Goal: Information Seeking & Learning: Learn about a topic

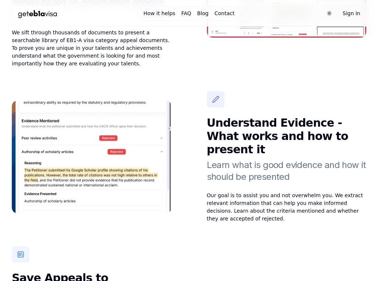
scroll to position [1039, 0]
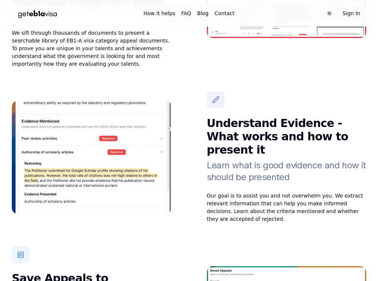
click at [94, 101] on img at bounding box center [92, 157] width 160 height 113
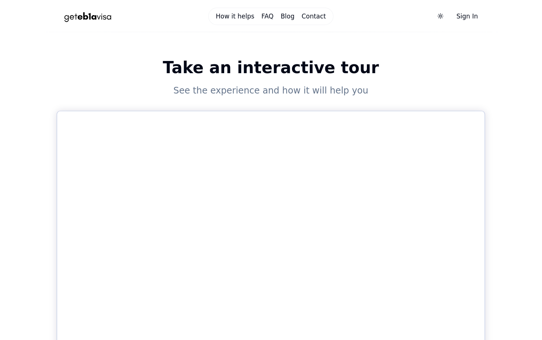
scroll to position [304, 0]
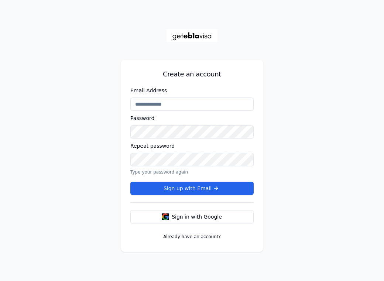
click at [172, 106] on input "Email Address" at bounding box center [191, 103] width 123 height 13
type input "**********"
click at [172, 139] on form "**********" at bounding box center [191, 141] width 123 height 108
click at [108, 133] on div "**********" at bounding box center [192, 140] width 384 height 281
click at [194, 216] on span "Sign in with Google" at bounding box center [197, 216] width 50 height 7
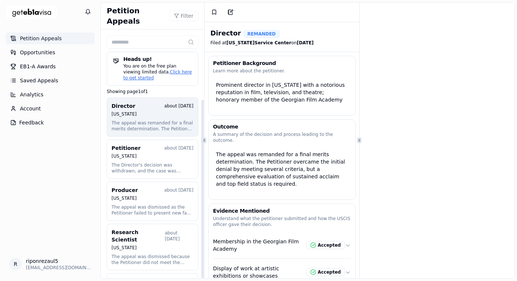
scroll to position [2, 0]
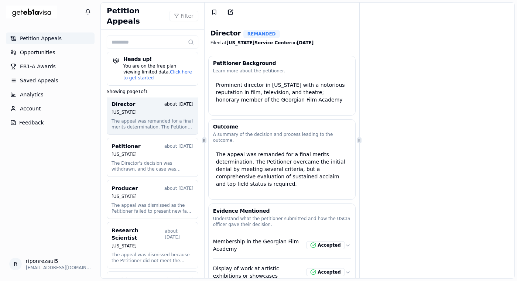
click at [170, 63] on div "You are on the free plan viewing limited data. Click here to get started" at bounding box center [152, 72] width 79 height 18
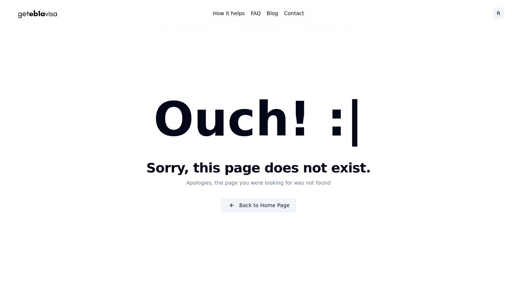
click at [251, 204] on link "Back to Home Page" at bounding box center [258, 205] width 75 height 13
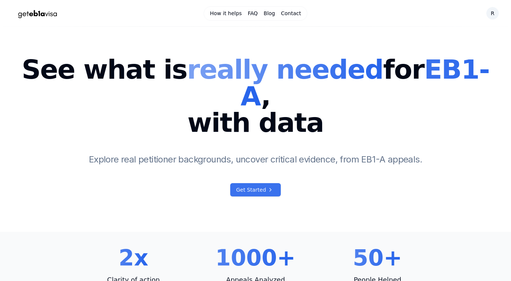
click at [260, 186] on span "Get Started" at bounding box center [251, 189] width 30 height 7
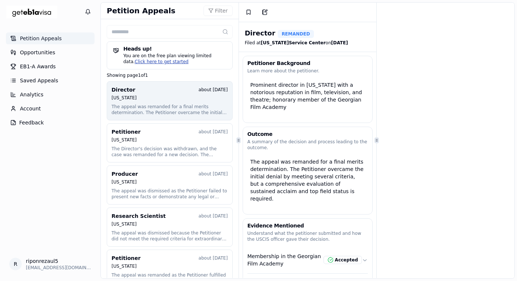
click at [158, 62] on link "Click here to get started" at bounding box center [162, 61] width 54 height 5
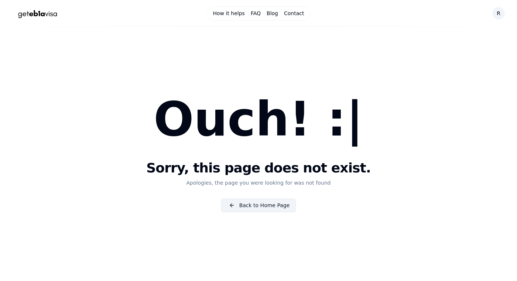
click at [252, 203] on link "Back to Home Page" at bounding box center [258, 205] width 75 height 13
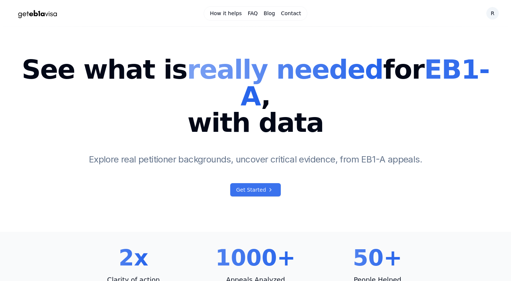
click at [251, 186] on span "Get Started" at bounding box center [251, 189] width 30 height 7
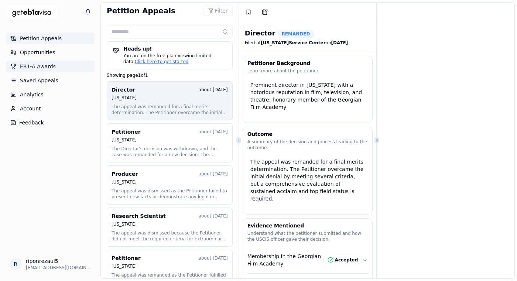
click at [40, 65] on span "EB1-A Awards" at bounding box center [38, 66] width 36 height 7
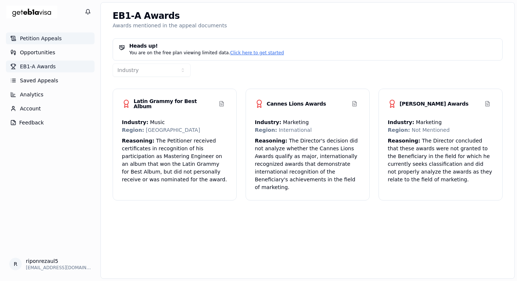
click at [38, 42] on link "Petition Appeals" at bounding box center [50, 38] width 89 height 12
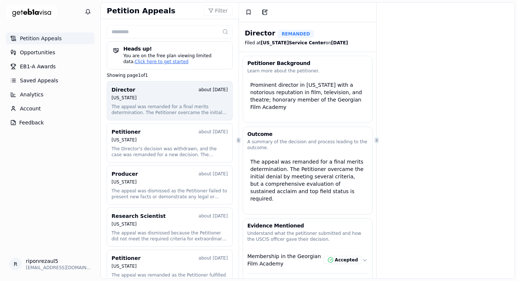
scroll to position [5, 0]
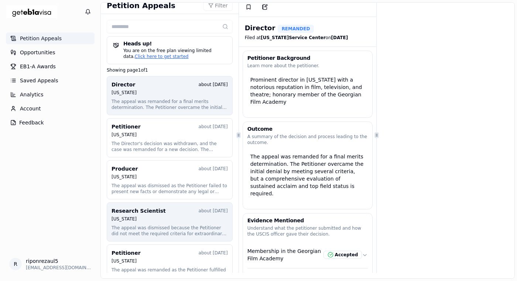
click at [149, 223] on button "Research Scientist about 1 year ago Nebraska The appeal was dismissed because t…" at bounding box center [170, 221] width 126 height 39
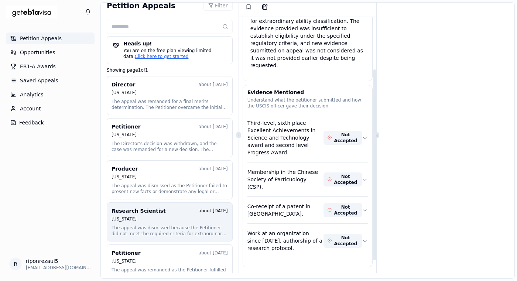
scroll to position [84, 0]
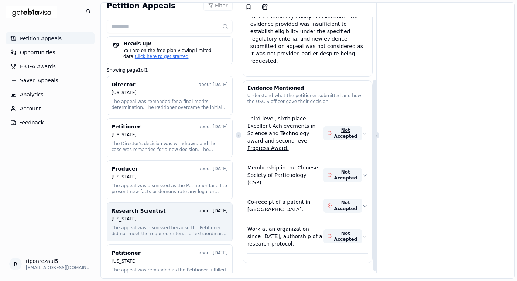
click at [362, 130] on icon "button" at bounding box center [365, 133] width 6 height 6
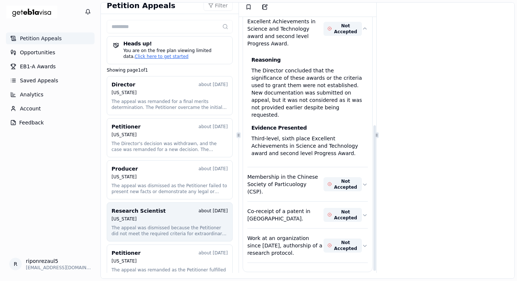
scroll to position [190, 0]
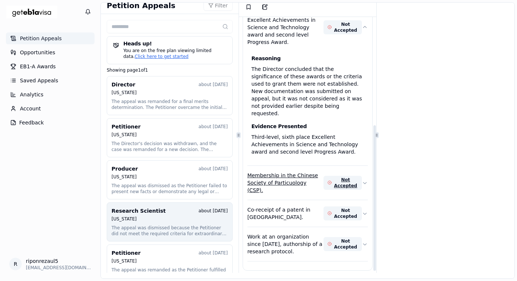
click at [362, 180] on icon "button" at bounding box center [365, 183] width 6 height 6
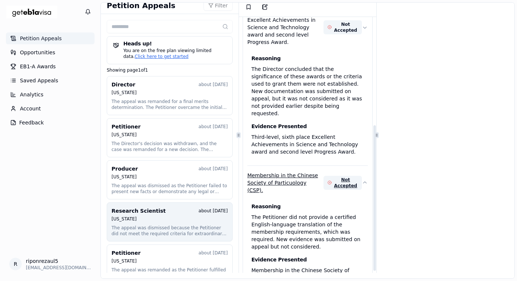
scroll to position [178, 0]
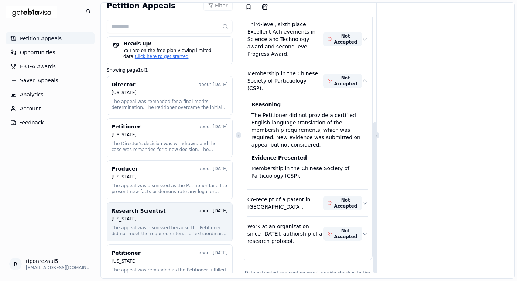
click at [362, 200] on icon "button" at bounding box center [365, 203] width 6 height 6
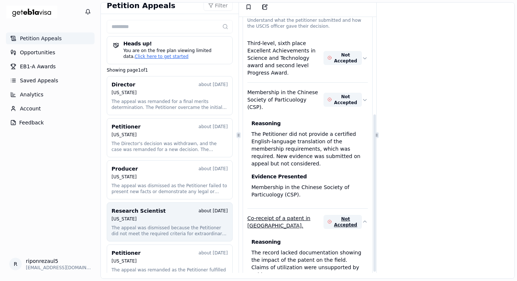
scroll to position [156, 0]
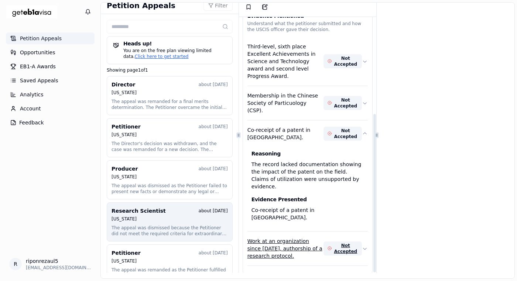
click at [362, 245] on icon "button" at bounding box center [365, 248] width 6 height 6
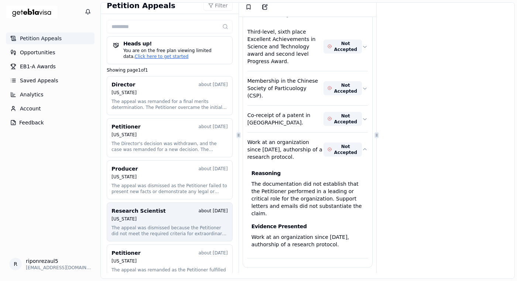
scroll to position [0, 0]
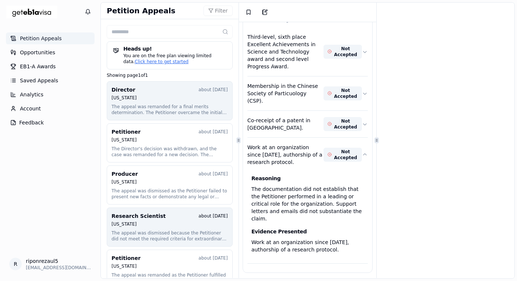
click at [162, 101] on button "Director about [DATE] [US_STATE] The appeal was remanded for a final merits det…" at bounding box center [170, 100] width 126 height 39
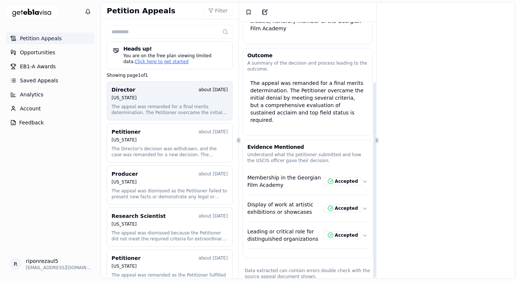
scroll to position [5, 0]
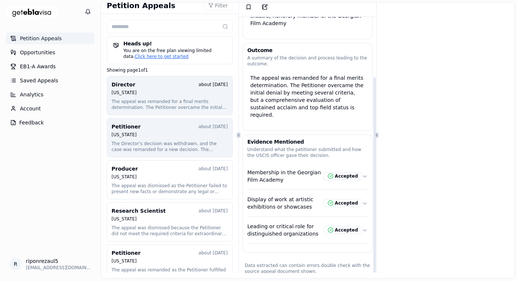
click at [172, 141] on div "The Director's decision was withdrawn, and the case was remanded for a new deci…" at bounding box center [169, 147] width 116 height 12
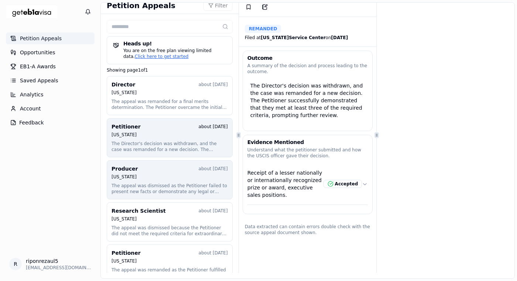
click at [174, 181] on button "Producer about 1 year ago Nebraska The appeal was dismissed as the Petitioner f…" at bounding box center [170, 179] width 126 height 39
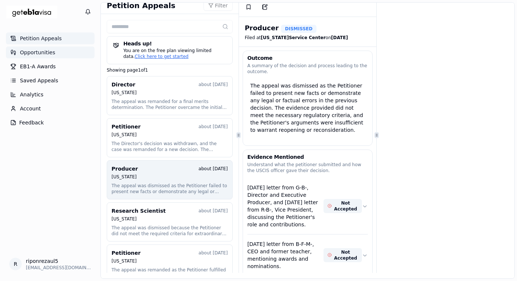
click at [52, 52] on span "Opportunities" at bounding box center [37, 52] width 35 height 7
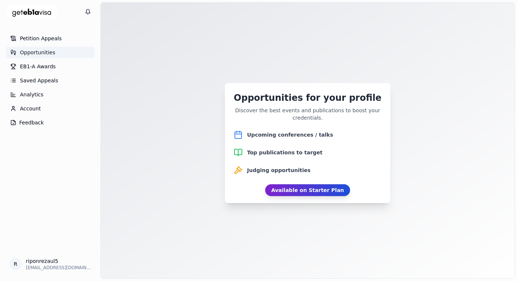
click at [313, 191] on link "Available on Starter Plan" at bounding box center [307, 190] width 85 height 12
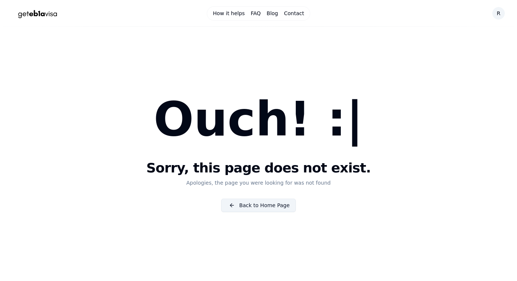
click at [271, 202] on link "Back to Home Page" at bounding box center [258, 205] width 75 height 13
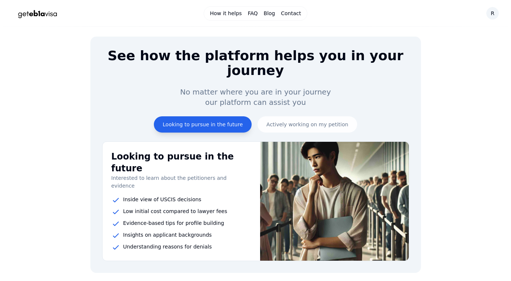
scroll to position [647, 0]
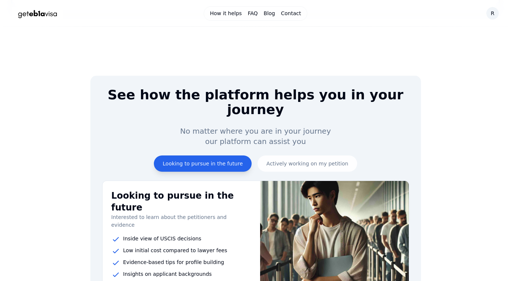
click at [213, 155] on button "Looking to pursue in the future" at bounding box center [203, 163] width 98 height 16
click at [217, 155] on button "Looking to pursue in the future" at bounding box center [203, 163] width 98 height 16
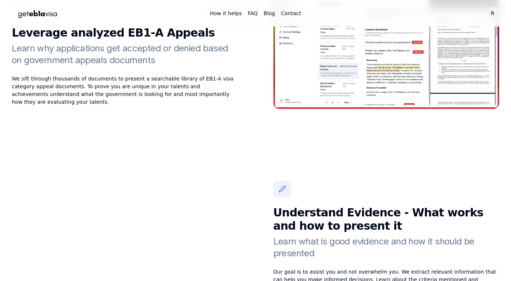
scroll to position [1039, 0]
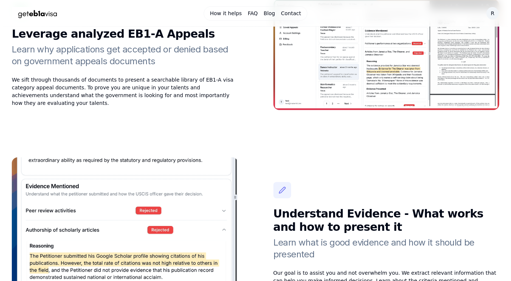
click at [283, 186] on icon at bounding box center [282, 189] width 9 height 7
click at [280, 187] on icon at bounding box center [282, 190] width 6 height 6
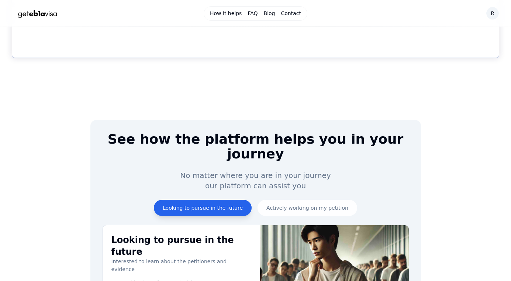
scroll to position [613, 0]
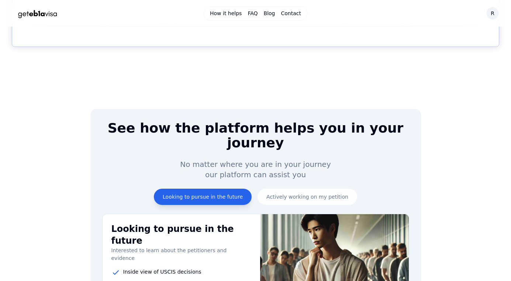
click at [228, 189] on button "Looking to pursue in the future" at bounding box center [203, 197] width 98 height 16
click at [228, 15] on link "How it helps" at bounding box center [226, 13] width 32 height 7
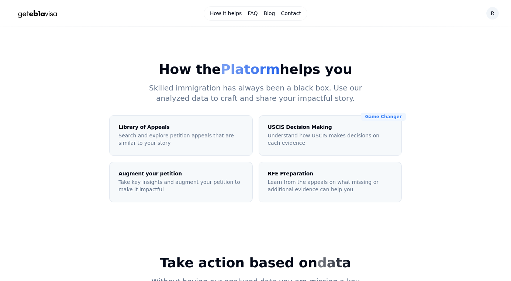
click at [305, 133] on p "Understand how USCIS makes decisions on each evidence" at bounding box center [330, 139] width 125 height 15
click at [381, 116] on div "Game Changer" at bounding box center [383, 117] width 45 height 8
click at [382, 116] on div "Game Changer" at bounding box center [383, 117] width 45 height 8
click at [256, 75] on span "Platorm" at bounding box center [250, 69] width 59 height 15
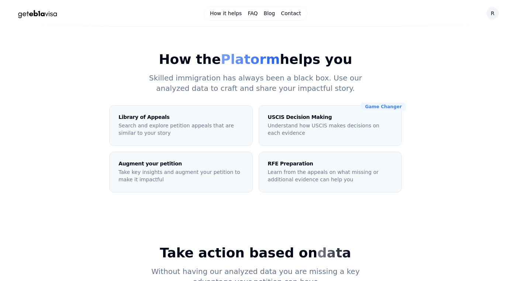
click at [254, 15] on link "FAQ" at bounding box center [253, 13] width 10 height 7
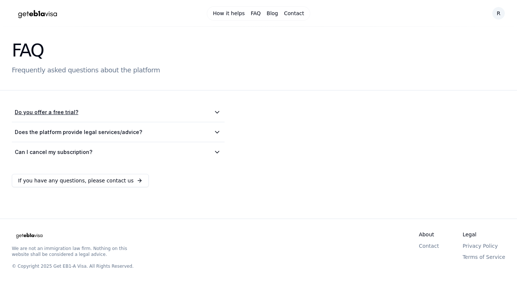
click at [216, 112] on icon at bounding box center [217, 112] width 4 height 2
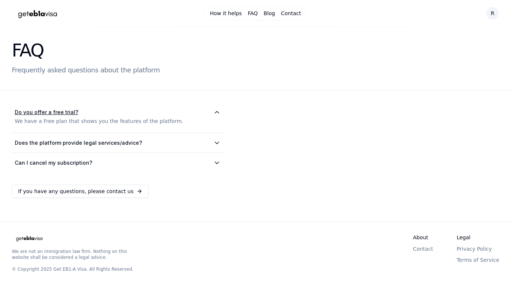
click at [54, 113] on h2 "Do you offer a free trial?" at bounding box center [46, 112] width 63 height 8
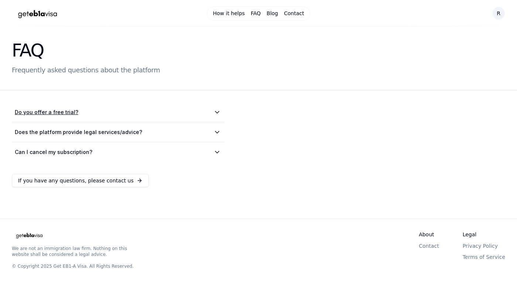
click at [66, 108] on h2 "Do you offer a free trial?" at bounding box center [46, 112] width 63 height 8
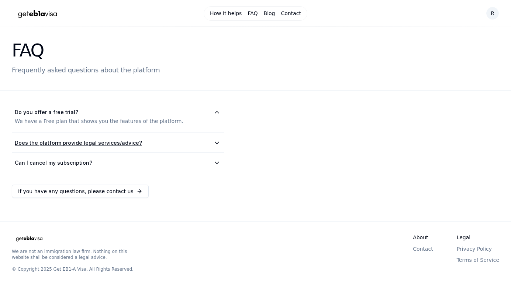
click at [217, 144] on icon at bounding box center [217, 142] width 9 height 7
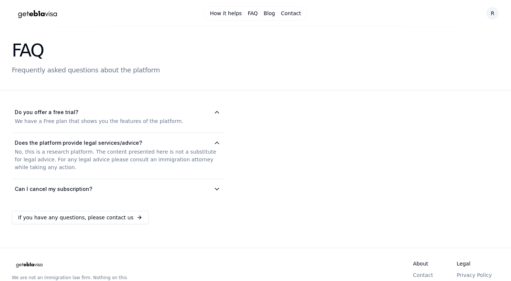
click at [225, 12] on link "How it helps" at bounding box center [226, 13] width 32 height 7
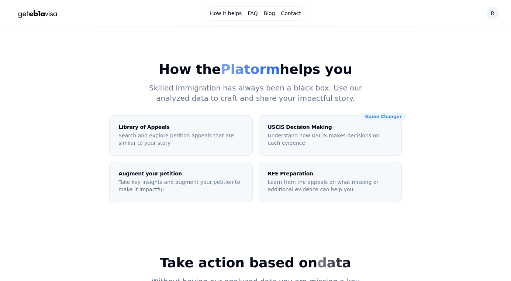
click at [48, 11] on img "Home Page" at bounding box center [38, 13] width 52 height 13
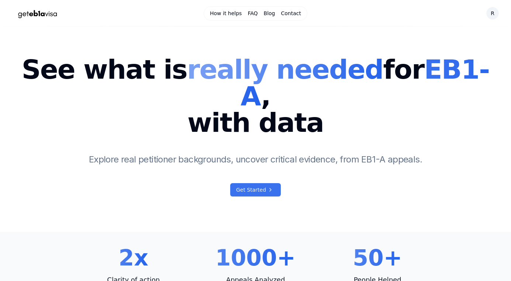
click at [279, 183] on link "Get Started" at bounding box center [255, 189] width 51 height 13
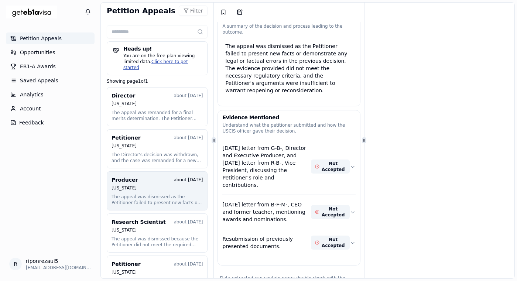
click at [161, 61] on link "Click here to get started" at bounding box center [155, 64] width 65 height 11
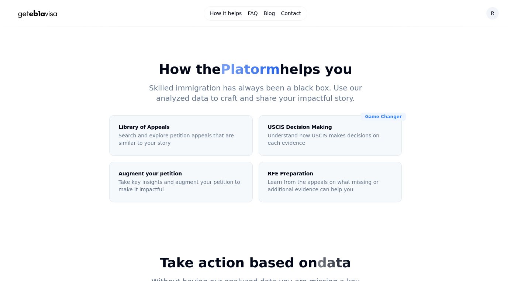
click at [154, 177] on div "Augment your petition Take key insights and augment your petition to make it im…" at bounding box center [181, 182] width 142 height 40
click at [167, 145] on p "Search and explore petition appeals that are similar to your story" at bounding box center [180, 139] width 125 height 15
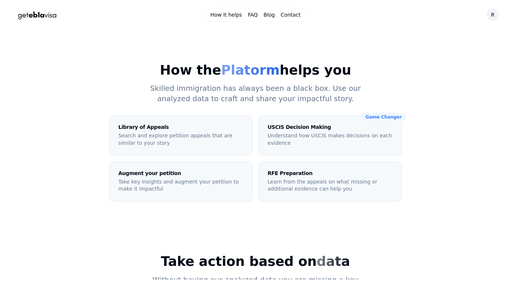
scroll to position [10, 0]
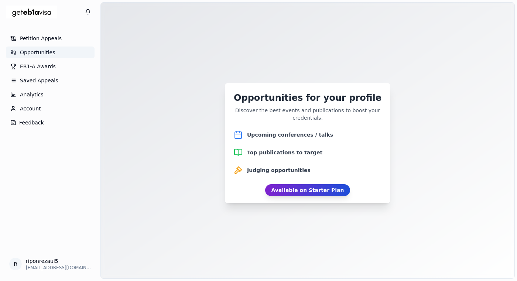
click at [295, 193] on link "Available on Starter Plan" at bounding box center [307, 190] width 85 height 12
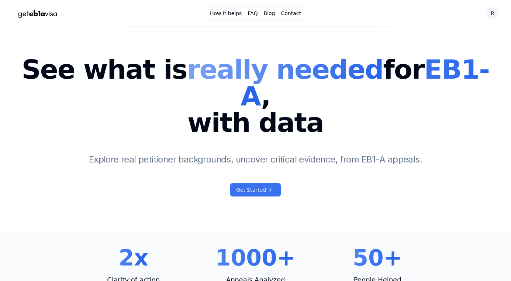
click at [258, 186] on span "Get Started" at bounding box center [251, 189] width 30 height 7
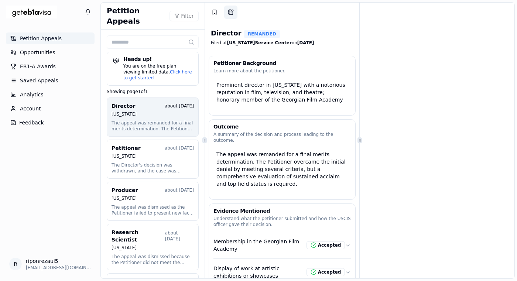
click at [229, 8] on button "Add Note" at bounding box center [230, 12] width 13 height 13
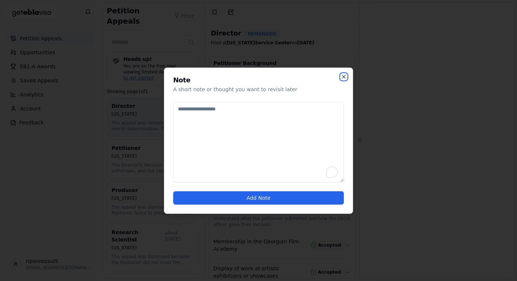
click at [342, 77] on icon "button" at bounding box center [344, 77] width 6 height 6
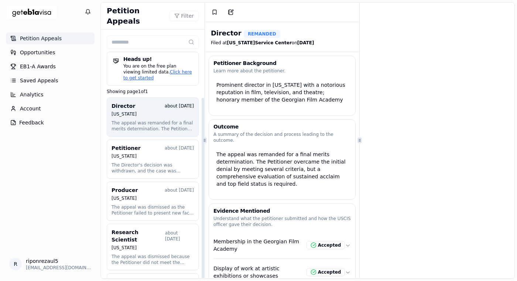
click at [137, 109] on button "Director about [DATE] [US_STATE] The appeal was remanded for a final merits det…" at bounding box center [153, 116] width 92 height 39
click at [49, 55] on span "Opportunities" at bounding box center [37, 52] width 35 height 7
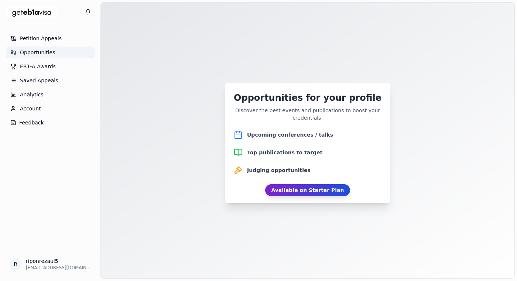
click at [304, 188] on link "Available on Starter Plan" at bounding box center [307, 190] width 85 height 12
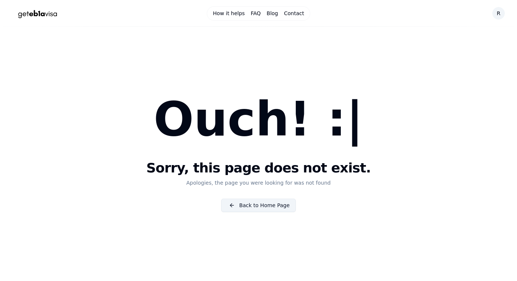
click at [272, 203] on link "Back to Home Page" at bounding box center [258, 205] width 75 height 13
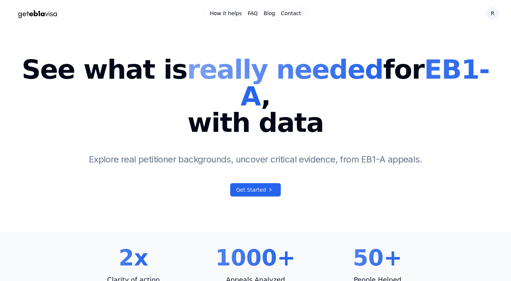
click at [319, 109] on span "with data" at bounding box center [255, 122] width 487 height 27
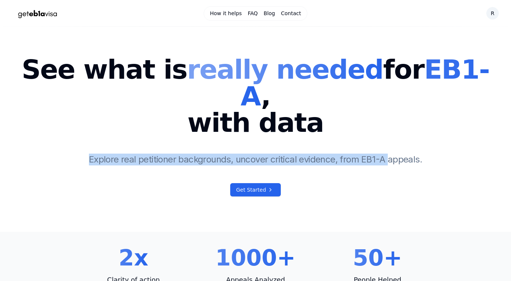
drag, startPoint x: 86, startPoint y: 133, endPoint x: 387, endPoint y: 136, distance: 301.1
click at [387, 136] on div "See what is really needed for EB1-A , with data Explore real petitioner backgro…" at bounding box center [255, 126] width 487 height 140
copy span "Explore real petitioner backgrounds, uncover critical evidence, from EB1-A"
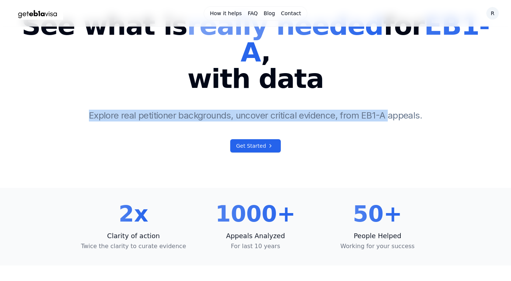
scroll to position [47, 0]
